Goal: Task Accomplishment & Management: Complete application form

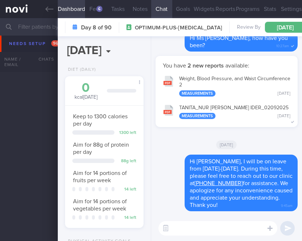
select select "8"
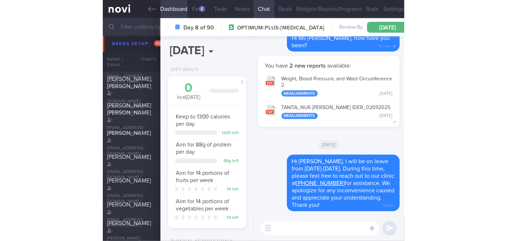
scroll to position [62, 124]
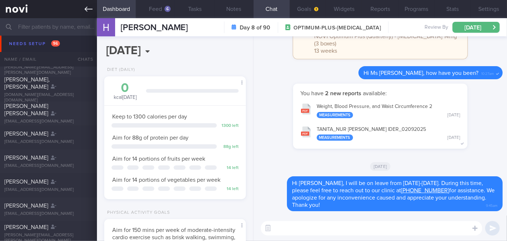
click at [86, 9] on icon at bounding box center [89, 9] width 8 height 5
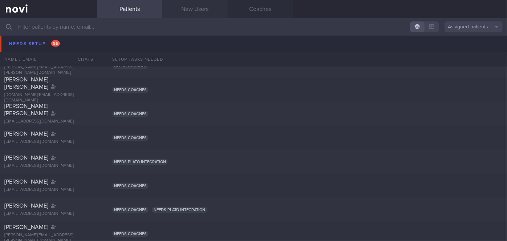
click at [190, 10] on link "New Users" at bounding box center [194, 9] width 65 height 18
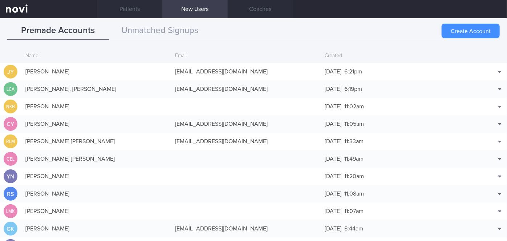
click at [301, 31] on button "Create Account" at bounding box center [471, 31] width 58 height 15
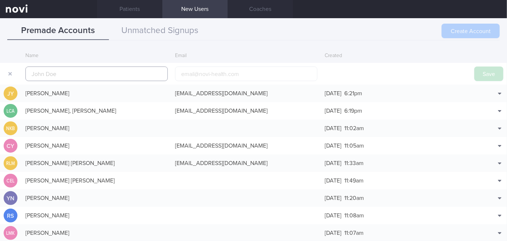
scroll to position [17, 0]
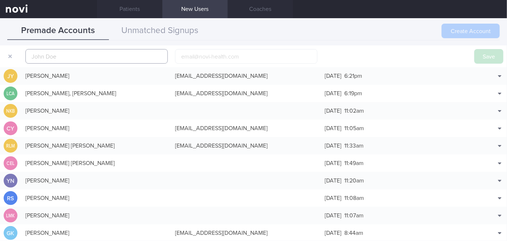
click at [115, 56] on input "text" at bounding box center [96, 56] width 142 height 15
paste input "[PERSON_NAME] [PERSON_NAME] SALES"
type input "[PERSON_NAME] [PERSON_NAME] SALES"
click at [213, 56] on input "email" at bounding box center [246, 56] width 142 height 15
paste input "[EMAIL_ADDRESS][DOMAIN_NAME]"
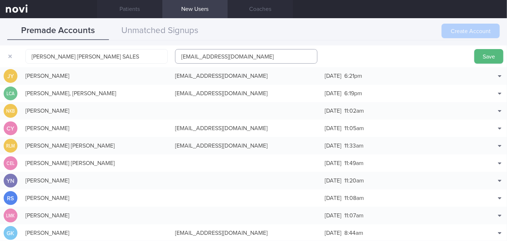
click at [208, 56] on input "[EMAIL_ADDRESS][DOMAIN_NAME]" at bounding box center [246, 56] width 142 height 15
type input "[EMAIL_ADDRESS][DOMAIN_NAME]"
click at [301, 51] on button "Save" at bounding box center [488, 56] width 29 height 15
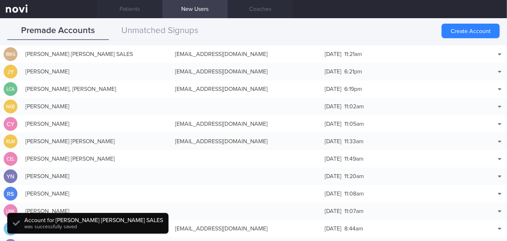
click at [301, 64] on button "Match with..." at bounding box center [481, 65] width 48 height 11
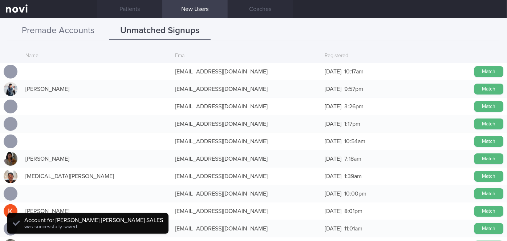
click at [92, 31] on button "Premade Accounts" at bounding box center [58, 31] width 102 height 18
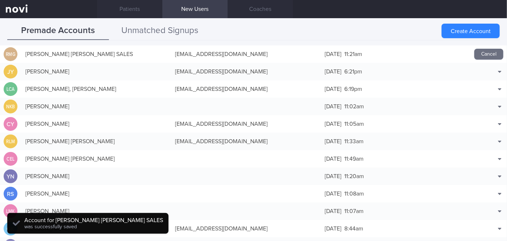
click at [141, 30] on button "Unmatched Signups" at bounding box center [160, 31] width 102 height 18
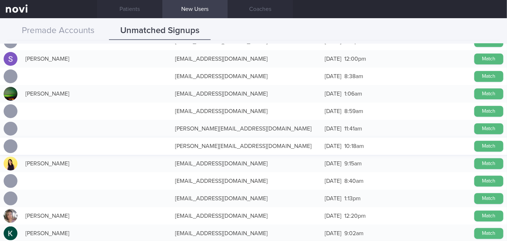
scroll to position [1023, 0]
click at [301, 77] on button "Match" at bounding box center [488, 76] width 29 height 11
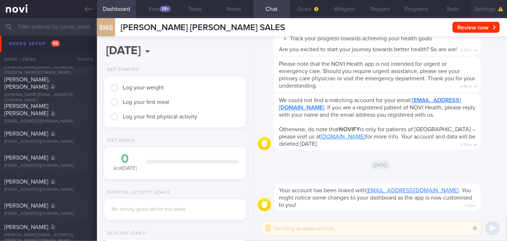
click at [301, 12] on button "Settings" at bounding box center [489, 9] width 36 height 18
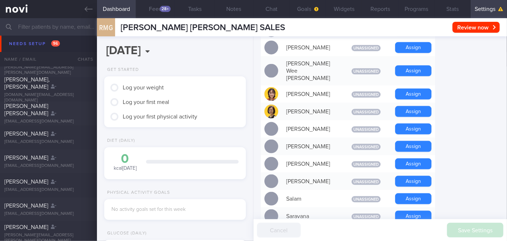
scroll to position [528, 0]
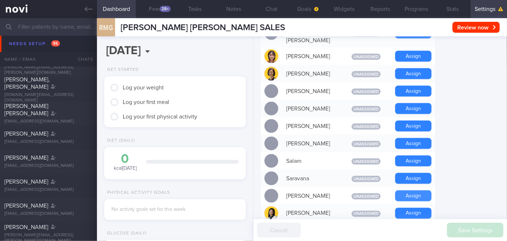
click at [301, 190] on button "Assign" at bounding box center [413, 195] width 36 height 11
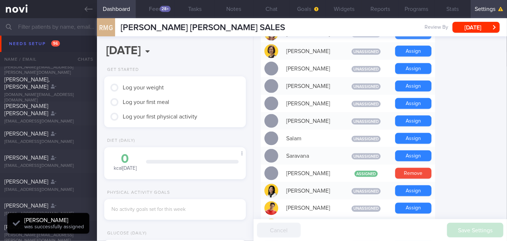
scroll to position [579, 0]
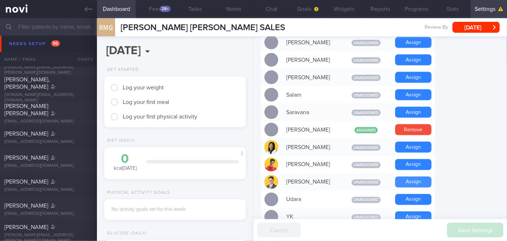
click at [301, 176] on button "Assign" at bounding box center [413, 181] width 36 height 11
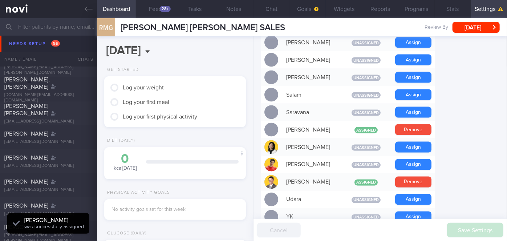
scroll to position [63, 127]
click at [274, 9] on button "Chat" at bounding box center [271, 9] width 36 height 18
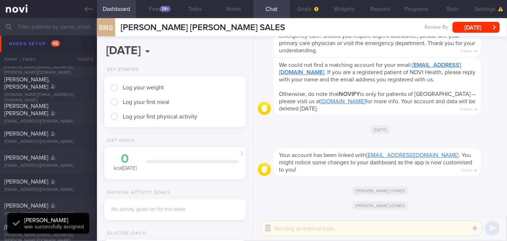
click at [272, 228] on button "button" at bounding box center [267, 227] width 13 height 13
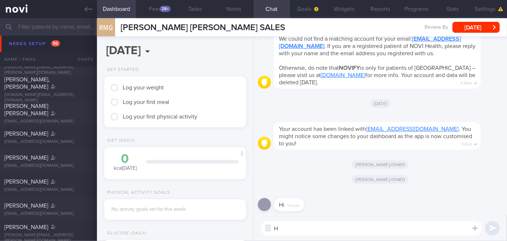
type textarea "Hi"
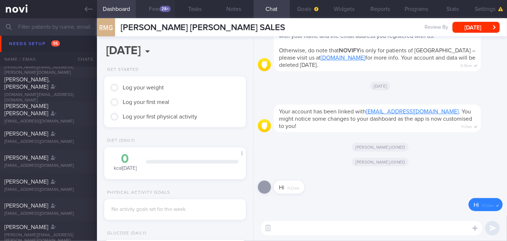
click at [164, 9] on div "28+" at bounding box center [165, 9] width 11 height 6
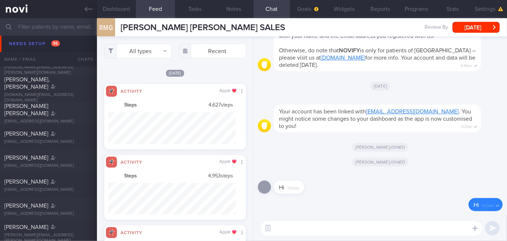
click at [301, 227] on textarea at bounding box center [371, 228] width 221 height 15
paste textarea "Hi Ms [PERSON_NAME], I'm [PERSON_NAME], your Health Coach. It was nice speaking…"
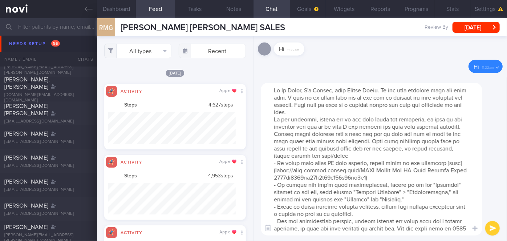
drag, startPoint x: 302, startPoint y: 90, endPoint x: 285, endPoint y: 89, distance: 17.5
click at [285, 89] on textarea at bounding box center [371, 159] width 221 height 153
click at [301, 110] on textarea at bounding box center [371, 159] width 221 height 153
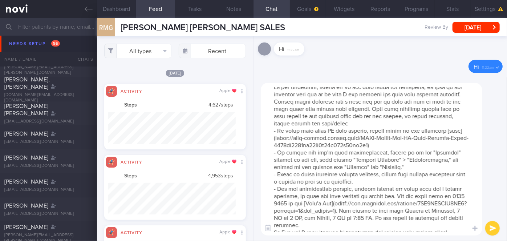
scroll to position [50, 0]
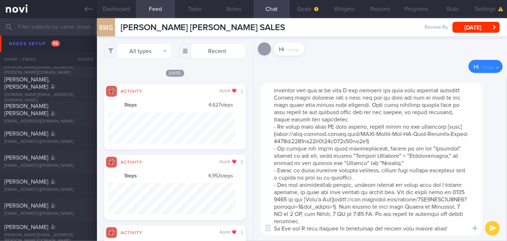
click at [301, 220] on textarea at bounding box center [371, 159] width 221 height 153
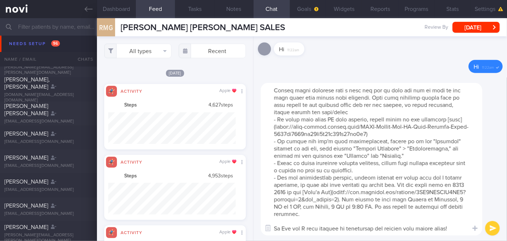
scroll to position [58, 0]
click at [289, 228] on textarea at bounding box center [371, 159] width 221 height 153
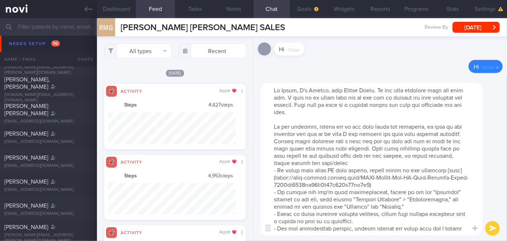
type textarea "Hi [PERSON_NAME], I'm [PERSON_NAME], your Health Coach. It was nice speaking wi…"
click at [301, 232] on button "submit" at bounding box center [492, 228] width 15 height 15
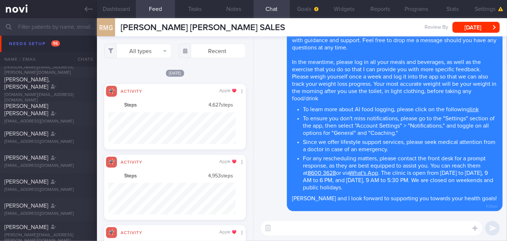
click at [301, 232] on textarea at bounding box center [371, 228] width 221 height 15
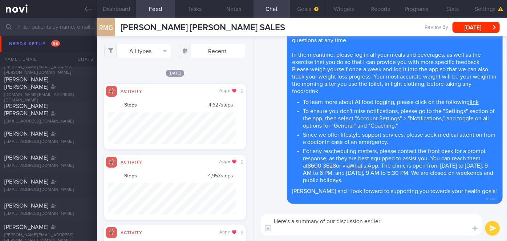
paste textarea "Hi Ms [PERSON_NAME], I'm [PERSON_NAME], your Health Coach. It was nice speaking…"
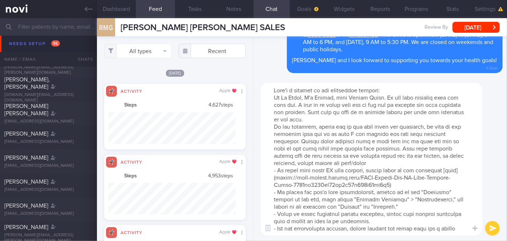
drag, startPoint x: 453, startPoint y: 229, endPoint x: 235, endPoint y: 49, distance: 283.1
click at [235, 49] on div "Dashboard Feed 28+ Tasks Notes Chat Goals Widgets Reports Programs Stats Settin…" at bounding box center [302, 129] width 410 height 223
click at [290, 102] on textarea at bounding box center [371, 159] width 221 height 153
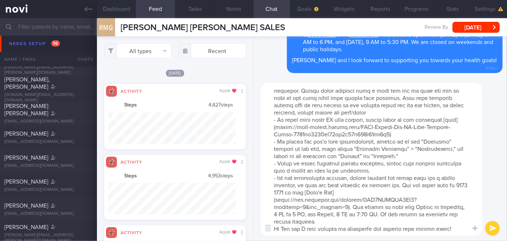
drag, startPoint x: 273, startPoint y: 96, endPoint x: 458, endPoint y: 255, distance: 243.8
click at [301, 241] on html "You are offline! Some functionality will be unavailable Patients New Users Coac…" at bounding box center [253, 120] width 507 height 241
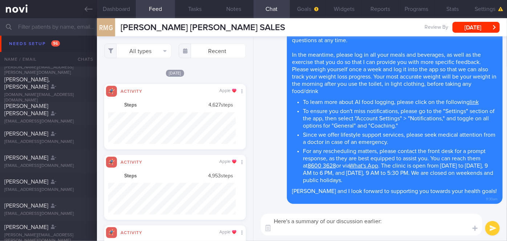
scroll to position [0, 0]
click at [296, 230] on textarea "Here's a summary of our discussion earlier:" at bounding box center [371, 225] width 221 height 22
paste textarea "Explained the importance of adequate protein intake to minimize muscle loss. Ai…"
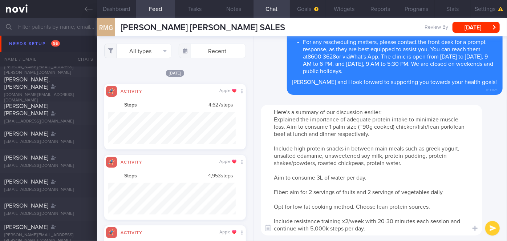
click at [271, 124] on textarea "Here's a summary of our discussion earlier: Explained the importance of adequat…" at bounding box center [371, 170] width 221 height 131
click at [273, 120] on textarea "Here's a summary of our discussion earlier: Explained the importance of adequat…" at bounding box center [371, 170] width 221 height 131
drag, startPoint x: 349, startPoint y: 119, endPoint x: 285, endPoint y: 120, distance: 63.2
click at [285, 120] on textarea "Here's a summary of our discussion earlier: - Explained the importance of adequ…" at bounding box center [371, 170] width 221 height 131
click at [271, 148] on textarea "Here's a summary of our discussion earlier: - Aim for adequate protein intake t…" at bounding box center [371, 170] width 221 height 131
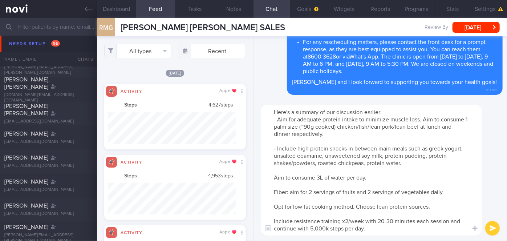
click at [274, 178] on textarea "Here's a summary of our discussion earlier: - Aim for adequate protein intake t…" at bounding box center [371, 170] width 221 height 131
click at [301, 177] on textarea "Here's a summary of our discussion earlier: - Aim for adequate protein intake t…" at bounding box center [371, 170] width 221 height 131
click at [272, 191] on textarea "Here's a summary of our discussion earlier: - Aim for adequate protein intake t…" at bounding box center [371, 170] width 221 height 131
click at [272, 208] on textarea "Here's a summary of our discussion earlier: - Aim for adequate protein intake t…" at bounding box center [371, 170] width 221 height 131
click at [301, 206] on textarea "Here's a summary of our discussion earlier: - Aim for adequate protein intake t…" at bounding box center [371, 170] width 221 height 131
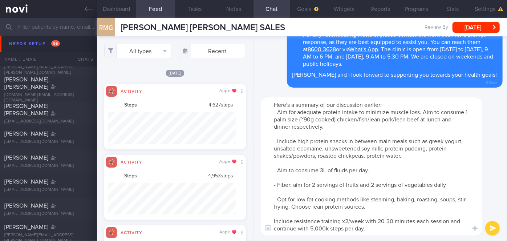
click at [301, 208] on textarea "Here's a summary of our discussion earlier: - Aim for adequate protein intake t…" at bounding box center [371, 166] width 221 height 138
click at [275, 220] on textarea "Here's a summary of our discussion earlier: - Aim for adequate protein intake t…" at bounding box center [371, 166] width 221 height 138
click at [301, 222] on textarea "Here's a summary of our discussion earlier: - Aim for adequate protein intake t…" at bounding box center [371, 166] width 221 height 138
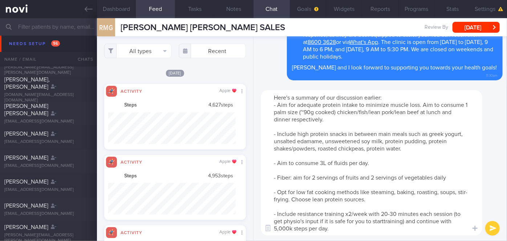
click at [301, 221] on textarea "Here's a summary of our discussion earlier: - Aim for adequate protein intake t…" at bounding box center [371, 162] width 221 height 145
type textarea "Here's a summary of our discussion earlier: - Aim for adequate protein intake t…"
click at [301, 228] on button "submit" at bounding box center [492, 228] width 15 height 15
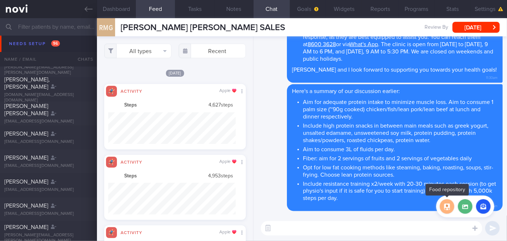
click at [301, 207] on button "button" at bounding box center [447, 206] width 15 height 15
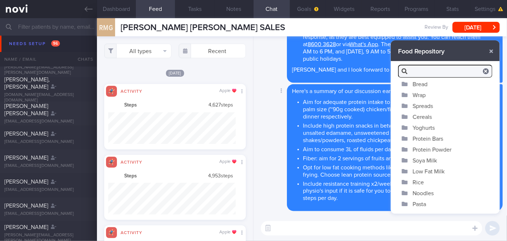
click at [301, 214] on div "Delete Here's a summary of our discussion earlier: Aim for adequate protein int…" at bounding box center [380, 149] width 245 height 131
click at [301, 226] on icon at bounding box center [474, 227] width 5 height 5
click at [301, 52] on button "button" at bounding box center [491, 51] width 13 height 13
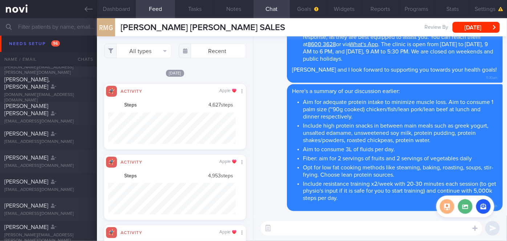
click at [301, 206] on button "button" at bounding box center [447, 206] width 15 height 15
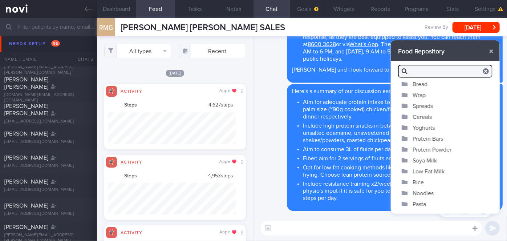
click at [301, 228] on icon at bounding box center [474, 227] width 5 height 5
click at [301, 214] on div "Delete Here's a summary of our discussion earlier: Aim for adequate protein int…" at bounding box center [380, 149] width 245 height 131
click at [301, 50] on button "button" at bounding box center [491, 51] width 13 height 13
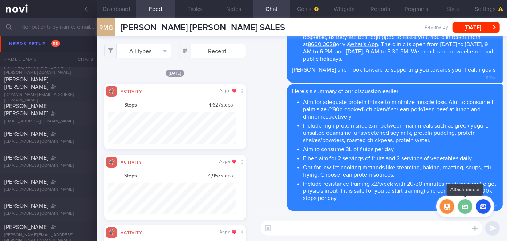
click at [301, 200] on label at bounding box center [465, 206] width 15 height 15
click at [0, 0] on input "file" at bounding box center [0, 0] width 0 height 0
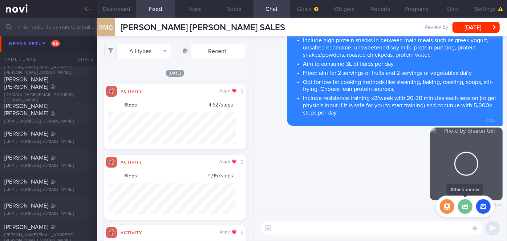
click at [301, 207] on label at bounding box center [465, 206] width 15 height 15
click at [0, 0] on input "file" at bounding box center [0, 0] width 0 height 0
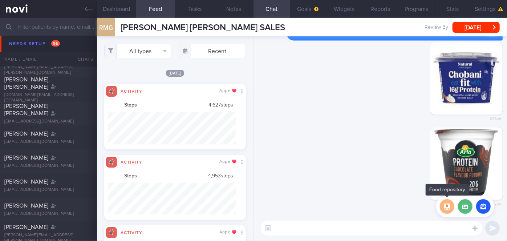
click at [301, 211] on button "button" at bounding box center [447, 206] width 15 height 15
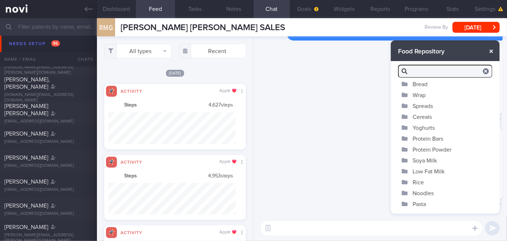
click at [301, 49] on button "button" at bounding box center [491, 51] width 13 height 13
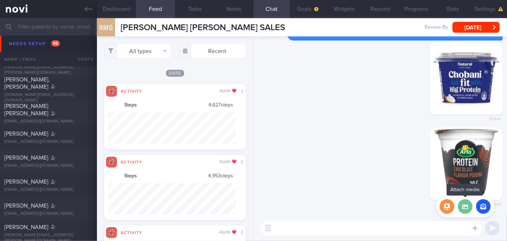
click at [301, 209] on label at bounding box center [465, 206] width 15 height 15
click at [0, 0] on input "file" at bounding box center [0, 0] width 0 height 0
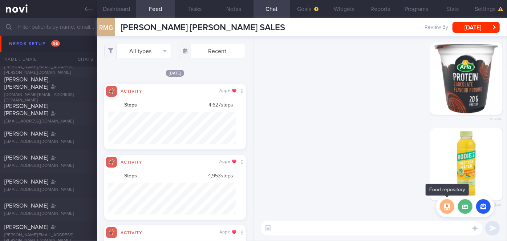
click at [301, 204] on button "button" at bounding box center [447, 206] width 15 height 15
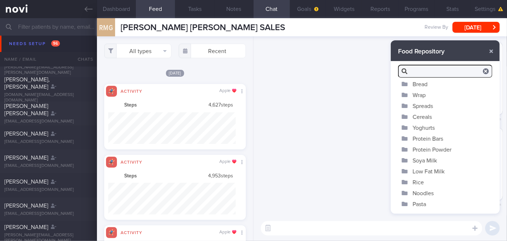
click at [301, 161] on button "Soya Milk" at bounding box center [445, 160] width 109 height 11
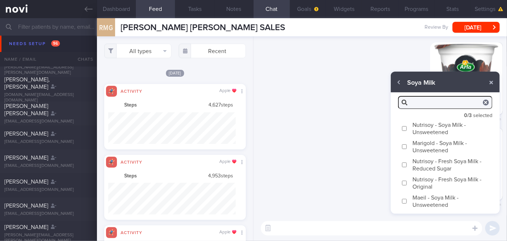
click at [301, 147] on input "Marigold - Soya Milk - Unsweetened" at bounding box center [404, 146] width 5 height 5
checkbox input "true"
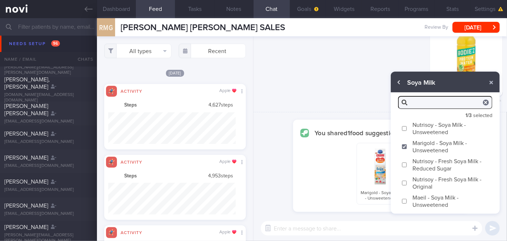
click at [301, 84] on button "button" at bounding box center [399, 82] width 13 height 13
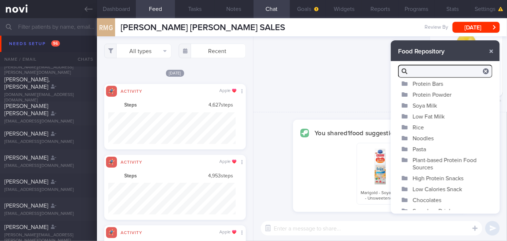
scroll to position [61, 0]
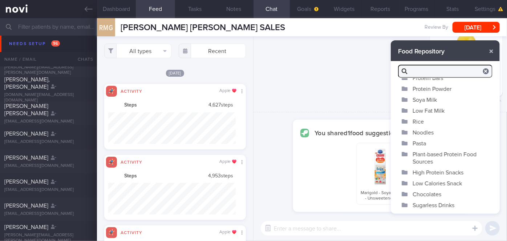
click at [301, 171] on button "High Protein Snacks" at bounding box center [445, 172] width 109 height 11
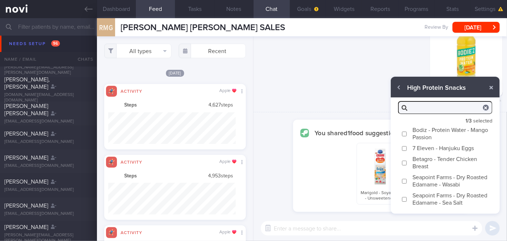
scroll to position [0, 0]
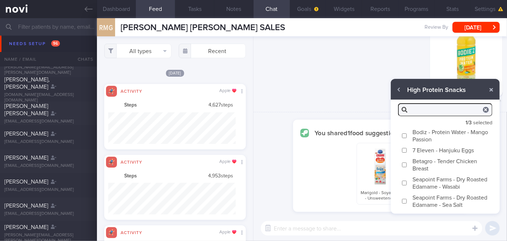
click at [301, 183] on input "Seapoint Farms - Dry Roasted Edamame - Wasabi" at bounding box center [404, 182] width 5 height 5
checkbox input "true"
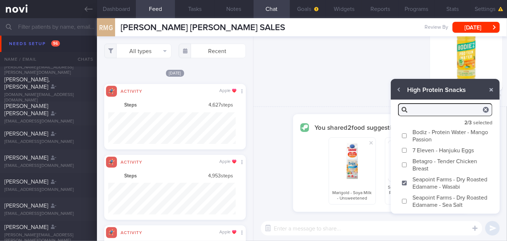
click at [301, 230] on textarea at bounding box center [371, 228] width 221 height 15
type textarea "These are some high protein snack recommendations"
checkbox input "false"
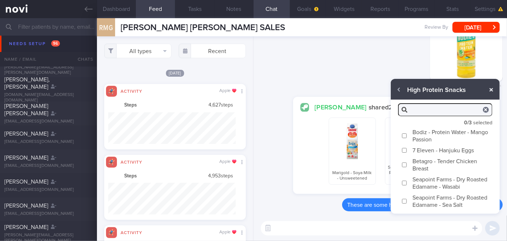
click at [301, 88] on button "button" at bounding box center [491, 89] width 13 height 13
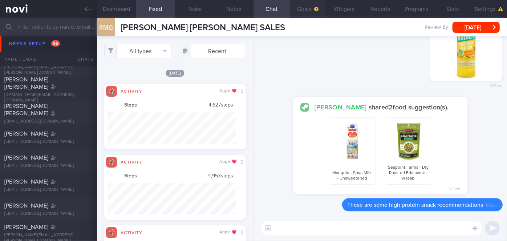
click at [301, 5] on button "Goals" at bounding box center [308, 9] width 36 height 18
select select "8"
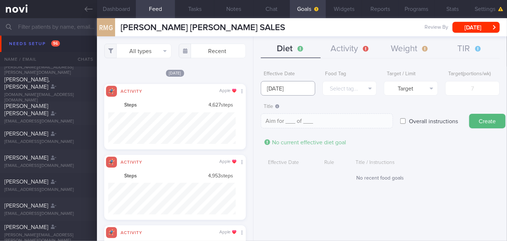
click at [301, 87] on input "[DATE]" at bounding box center [288, 88] width 54 height 15
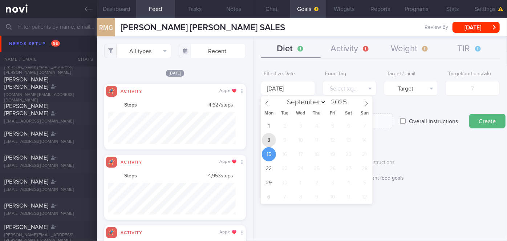
click at [272, 141] on span "8" at bounding box center [269, 140] width 14 height 14
type input "[DATE]"
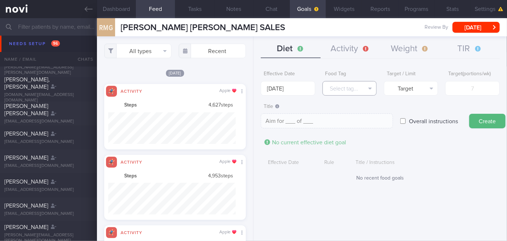
click at [301, 90] on button "Select tag..." at bounding box center [349, 88] width 54 height 15
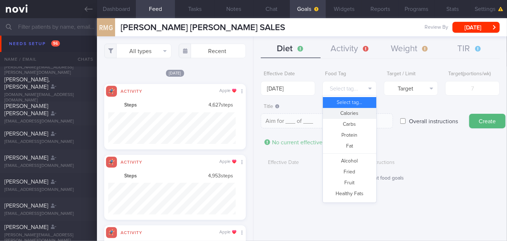
click at [301, 112] on button "Calories" at bounding box center [349, 113] width 53 height 11
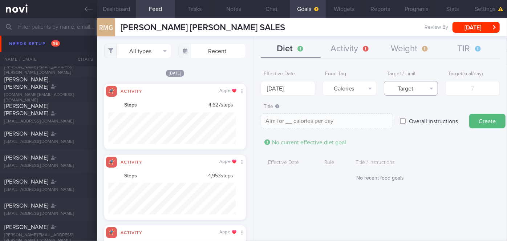
click at [301, 89] on button "Target" at bounding box center [411, 88] width 54 height 15
click at [301, 111] on button "Limit" at bounding box center [410, 113] width 53 height 11
type textarea "Keep to __ calories per day"
click at [301, 90] on input "number" at bounding box center [472, 88] width 54 height 15
type input "1"
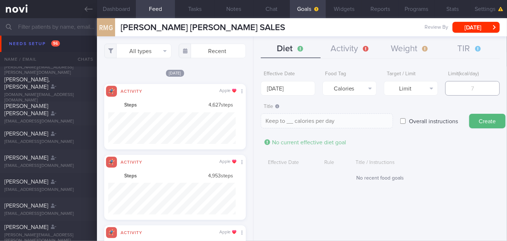
type textarea "Keep to 1 calories per day"
type input "13"
type textarea "Keep to 13 calories per day"
type input "130"
type textarea "Keep to 130 calories per day"
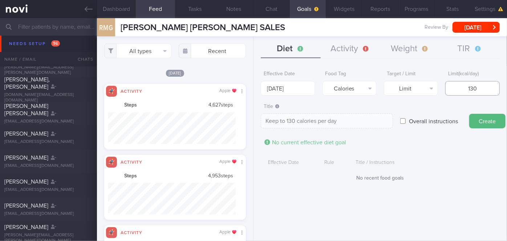
type input "1300"
type textarea "Keep to 1300 calories per day"
type input "1300"
click at [301, 122] on button "Create" at bounding box center [487, 121] width 36 height 15
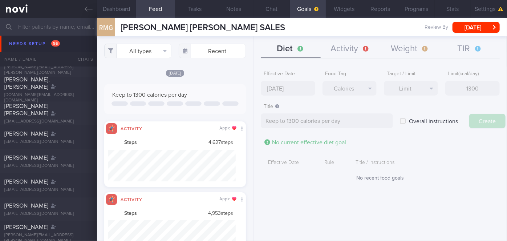
type input "[DATE]"
type textarea "Aim for ___ of ___"
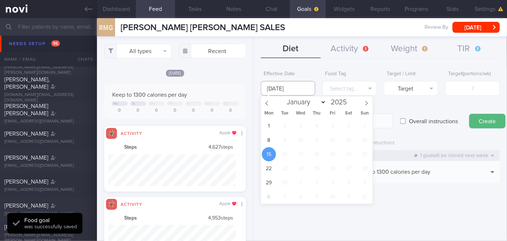
click at [286, 89] on input "[DATE]" at bounding box center [288, 88] width 54 height 15
click at [274, 142] on span "8" at bounding box center [269, 140] width 14 height 14
type input "[DATE]"
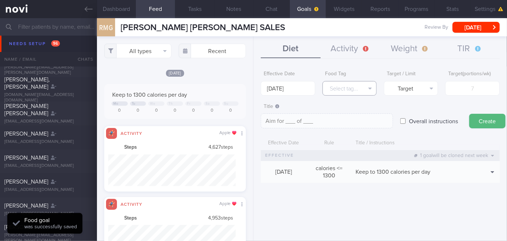
click at [301, 92] on button "Select tag..." at bounding box center [349, 88] width 54 height 15
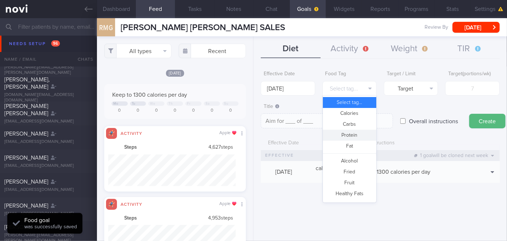
click at [301, 137] on button "Protein" at bounding box center [349, 135] width 53 height 11
type textarea "Aim for __g of protein per day"
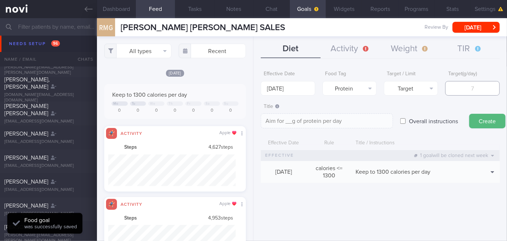
click at [301, 89] on input "number" at bounding box center [472, 88] width 54 height 15
type input "9"
type textarea "Aim for 9g of protein per day"
type input "95"
type textarea "Aim for 95g of protein per day"
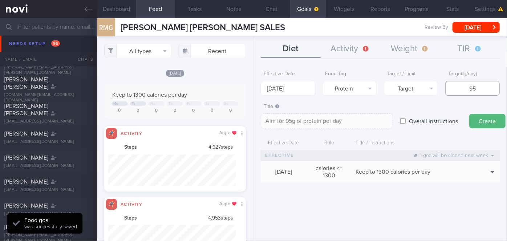
type input "95"
click at [301, 114] on button "Create" at bounding box center [487, 121] width 36 height 15
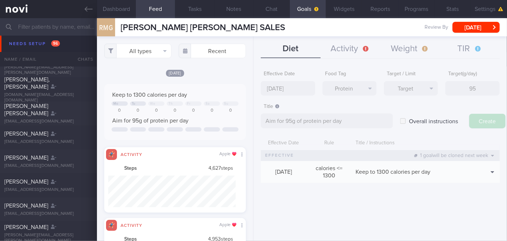
type input "[DATE]"
type textarea "Aim for ___ of ___"
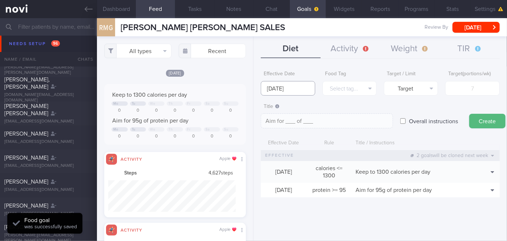
click at [301, 87] on input "[DATE]" at bounding box center [288, 88] width 54 height 15
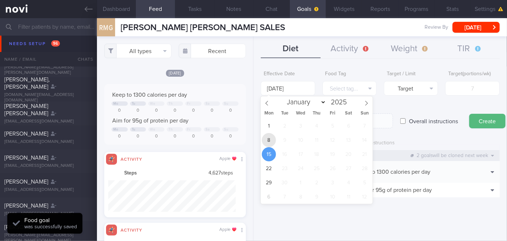
click at [266, 141] on span "8" at bounding box center [269, 140] width 14 height 14
type input "[DATE]"
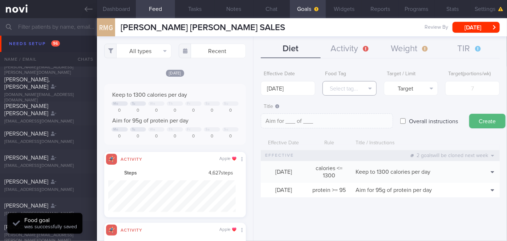
click at [301, 87] on button "Select tag..." at bounding box center [349, 88] width 54 height 15
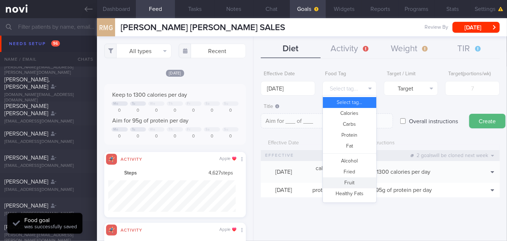
click at [301, 179] on button "Fruit" at bounding box center [349, 182] width 53 height 11
type textarea "Aim for __ portions of fruits per week"
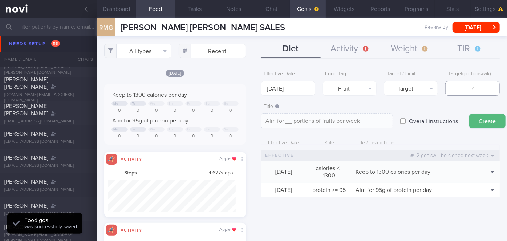
click at [301, 87] on input "number" at bounding box center [472, 88] width 54 height 15
type input "1"
type textarea "Aim for 1 portions of fruits per week"
type input "14"
type textarea "Aim for 14 portions of fruits per week"
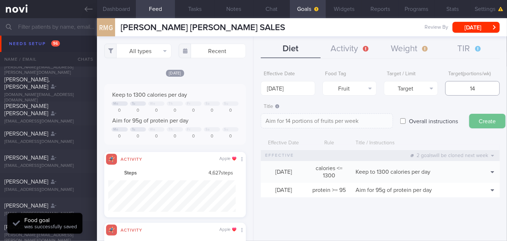
type input "14"
click at [301, 117] on button "Create" at bounding box center [487, 121] width 36 height 15
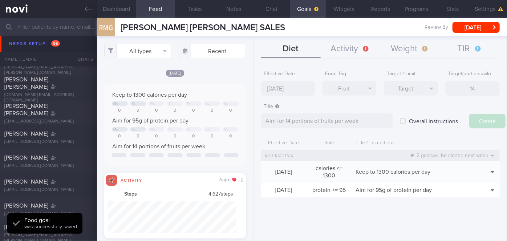
type input "[DATE]"
type textarea "Aim for ___ of ___"
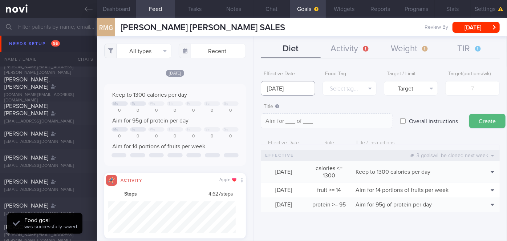
click at [280, 86] on input "[DATE]" at bounding box center [288, 88] width 54 height 15
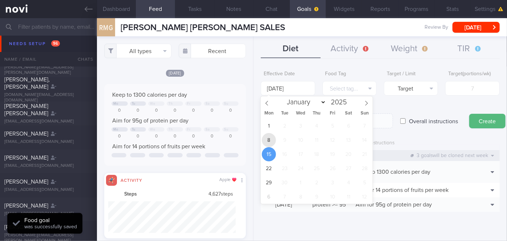
click at [272, 145] on span "8" at bounding box center [269, 140] width 14 height 14
type input "[DATE]"
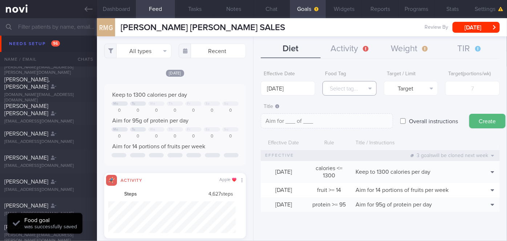
click at [301, 92] on button "Select tag..." at bounding box center [349, 88] width 54 height 15
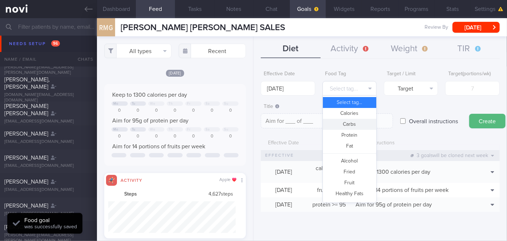
scroll to position [216, 0]
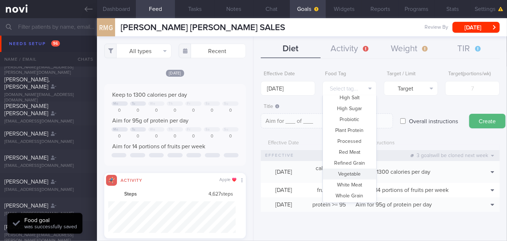
click at [301, 176] on button "Vegetable" at bounding box center [349, 173] width 53 height 11
type textarea "Aim for __ portions of vegetables per week"
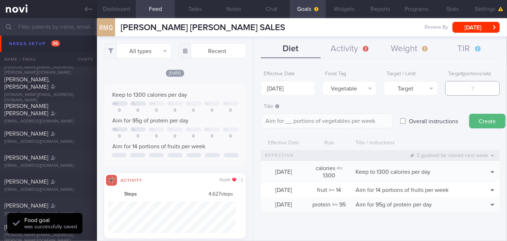
click at [301, 92] on input "number" at bounding box center [472, 88] width 54 height 15
type input "1"
type textarea "Aim for 1 portions of vegetables per week"
type input "14"
type textarea "Aim for 14 portions of vegetables per week"
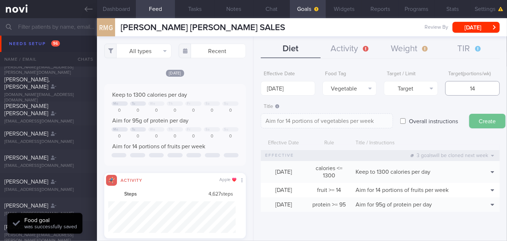
type input "14"
click at [301, 117] on button "Create" at bounding box center [487, 121] width 36 height 15
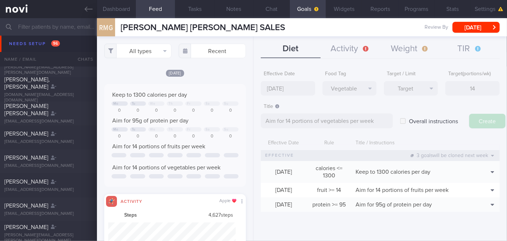
click at [284, 87] on input "[DATE]" at bounding box center [288, 88] width 54 height 15
type input "[DATE]"
type textarea "Aim for ___ of ___"
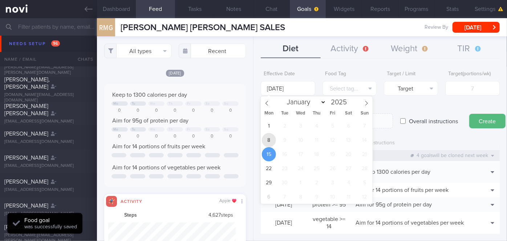
click at [266, 142] on span "8" at bounding box center [269, 140] width 14 height 14
type input "[DATE]"
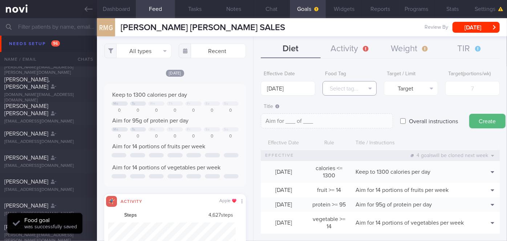
click at [301, 90] on button "Select tag..." at bounding box center [349, 88] width 54 height 15
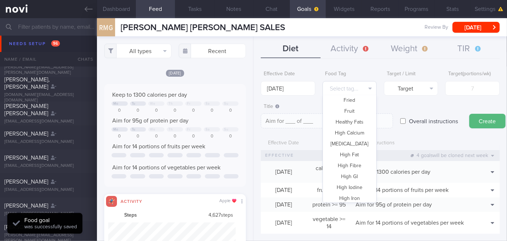
scroll to position [0, 0]
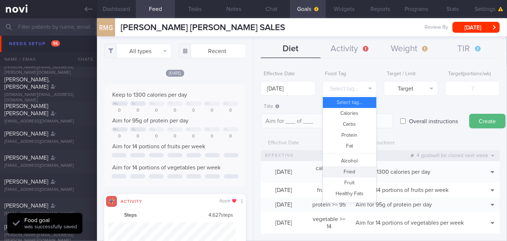
click at [301, 170] on button "Fried" at bounding box center [349, 171] width 53 height 11
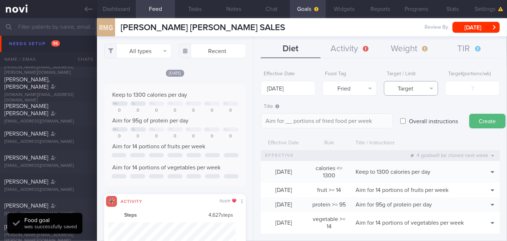
click at [301, 89] on button "Target" at bounding box center [411, 88] width 54 height 15
drag, startPoint x: 415, startPoint y: 114, endPoint x: 429, endPoint y: 103, distance: 18.4
click at [301, 113] on button "Limit" at bounding box center [410, 113] width 53 height 11
type textarea "Keep to __ portions of fried food per week"
click at [301, 92] on input "number" at bounding box center [472, 88] width 54 height 15
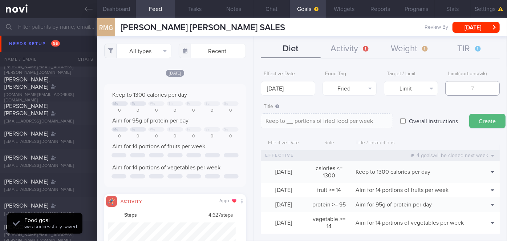
type input "2"
type textarea "Keep to 2 portions of fried food per week"
type input "2"
click at [301, 124] on button "Create" at bounding box center [487, 121] width 36 height 15
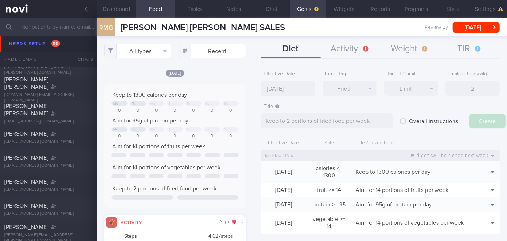
type input "[DATE]"
type textarea "Aim for ___ of ___"
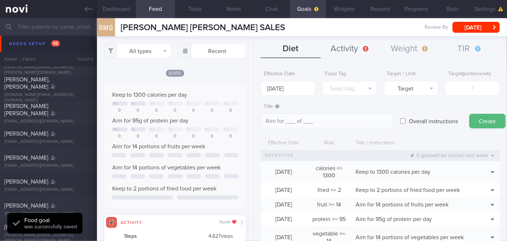
click at [301, 49] on button "Activity" at bounding box center [351, 49] width 60 height 18
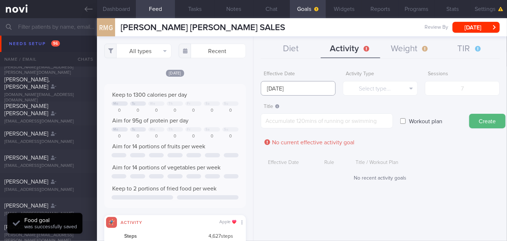
click at [298, 86] on input "[DATE]" at bounding box center [298, 88] width 75 height 15
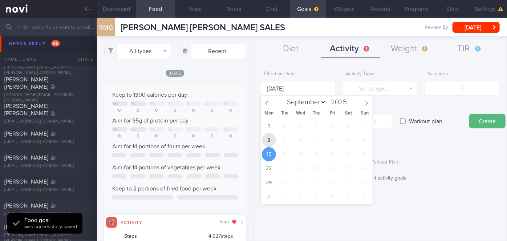
click at [271, 142] on span "8" at bounding box center [269, 140] width 14 height 14
type input "[DATE]"
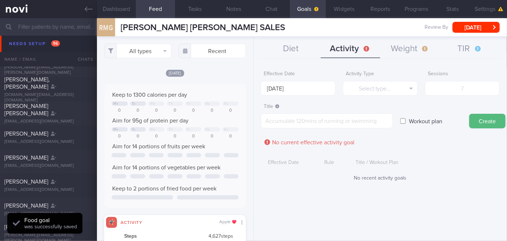
click at [301, 79] on div "Activity Type Select type... Select type... Duration Sessions Steps" at bounding box center [380, 81] width 75 height 28
click at [301, 91] on button "Select type..." at bounding box center [380, 88] width 75 height 15
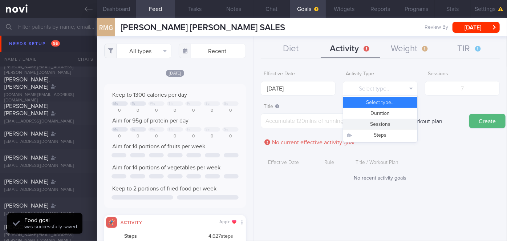
click at [301, 123] on button "Sessions" at bounding box center [380, 124] width 74 height 11
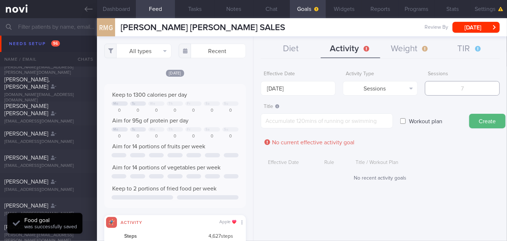
click at [301, 90] on input "number" at bounding box center [462, 88] width 75 height 15
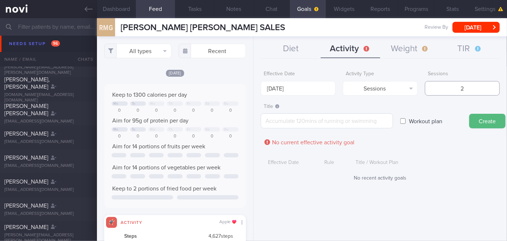
type input "2"
click at [301, 121] on textarea at bounding box center [327, 120] width 132 height 15
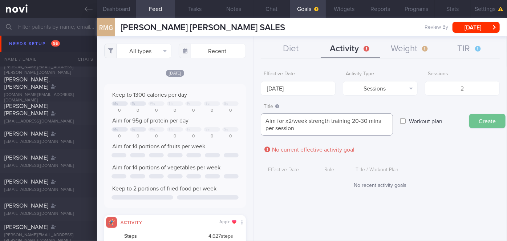
type textarea "Aim for x2/week strength training 20-30 mins per session"
click at [301, 124] on button "Create" at bounding box center [487, 121] width 36 height 15
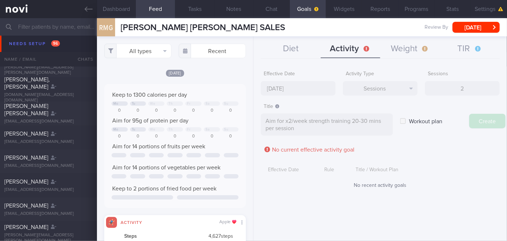
type input "[DATE]"
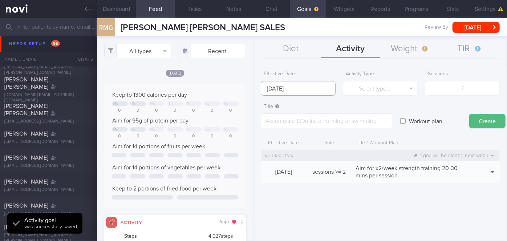
click at [277, 84] on input "[DATE]" at bounding box center [298, 88] width 75 height 15
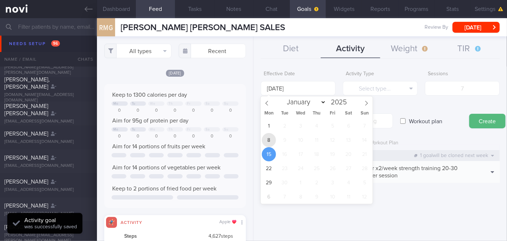
click at [265, 138] on span "8" at bounding box center [269, 140] width 14 height 14
type input "[DATE]"
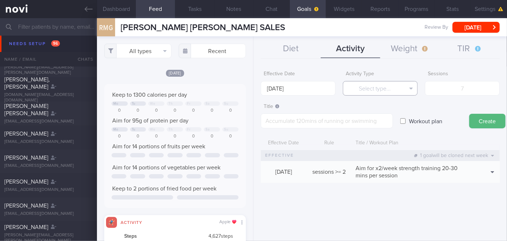
click at [301, 91] on button "Select type..." at bounding box center [380, 88] width 75 height 15
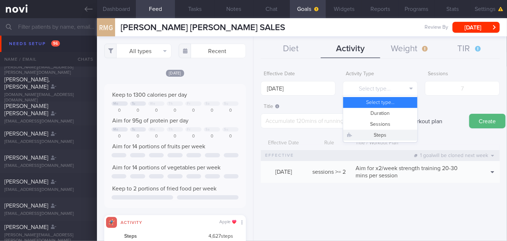
click at [301, 134] on button "Steps" at bounding box center [380, 135] width 74 height 11
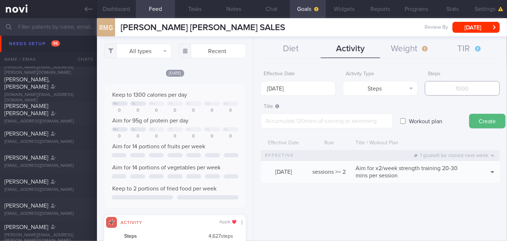
click at [301, 88] on input "number" at bounding box center [462, 88] width 75 height 15
type input "35000"
click at [301, 126] on textarea at bounding box center [327, 120] width 132 height 15
type textarea "Aim for 5k steps daily"
click at [301, 118] on button "Create" at bounding box center [487, 121] width 36 height 15
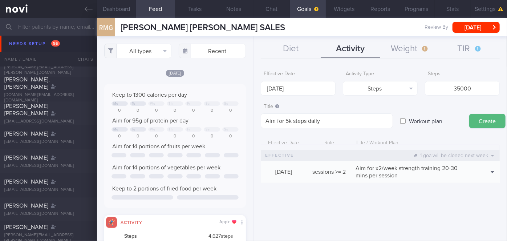
type input "[DATE]"
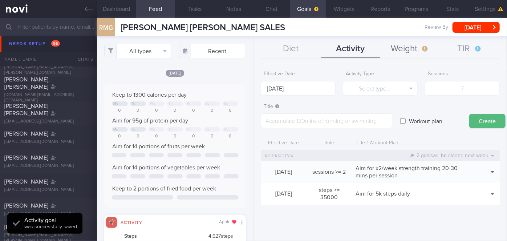
click at [301, 50] on button "Weight" at bounding box center [410, 49] width 60 height 18
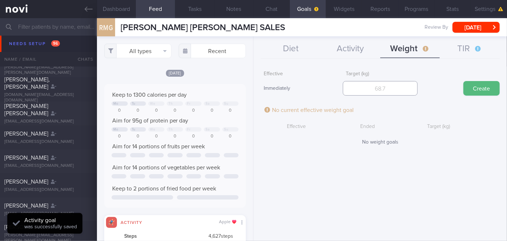
click at [301, 83] on input "number" at bounding box center [380, 88] width 75 height 15
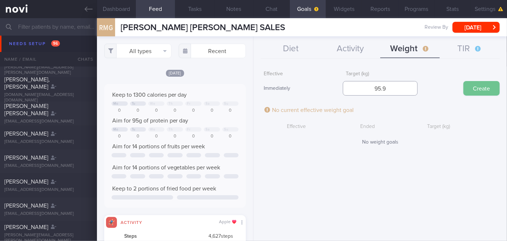
type input "95.9"
click at [301, 85] on button "Create" at bounding box center [481, 88] width 36 height 15
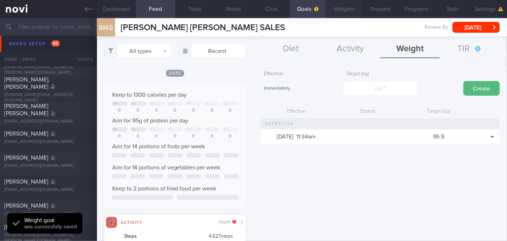
scroll to position [72, 124]
click at [301, 9] on button "Widgets" at bounding box center [344, 9] width 36 height 18
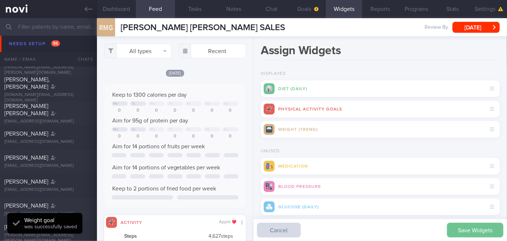
click at [301, 229] on button "Save Widgets" at bounding box center [475, 230] width 56 height 15
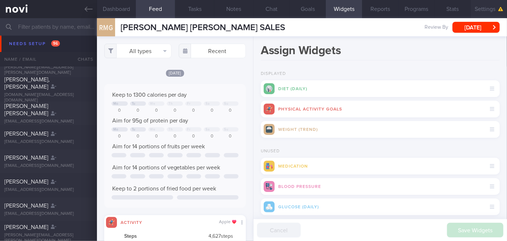
click at [301, 9] on button "Settings" at bounding box center [489, 9] width 36 height 18
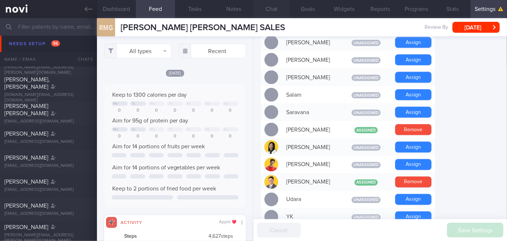
click at [271, 10] on button "Chat" at bounding box center [271, 9] width 36 height 18
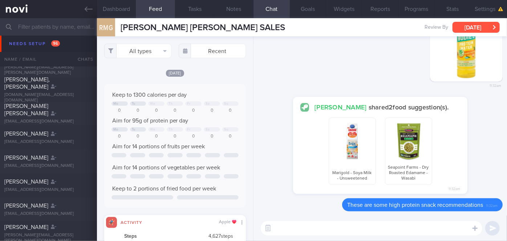
click at [301, 25] on button "[DATE]" at bounding box center [475, 27] width 47 height 11
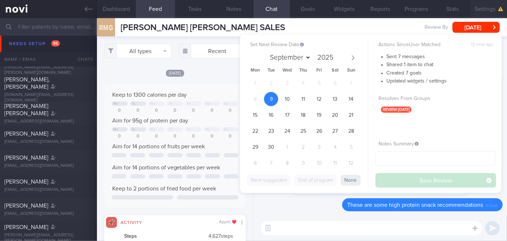
click at [301, 7] on icon "button" at bounding box center [500, 9] width 5 height 4
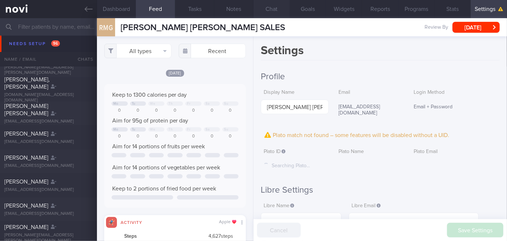
click at [271, 10] on button "Chat" at bounding box center [271, 9] width 36 height 18
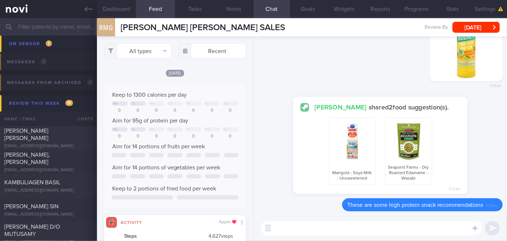
scroll to position [3136, 0]
